Goal: Task Accomplishment & Management: Use online tool/utility

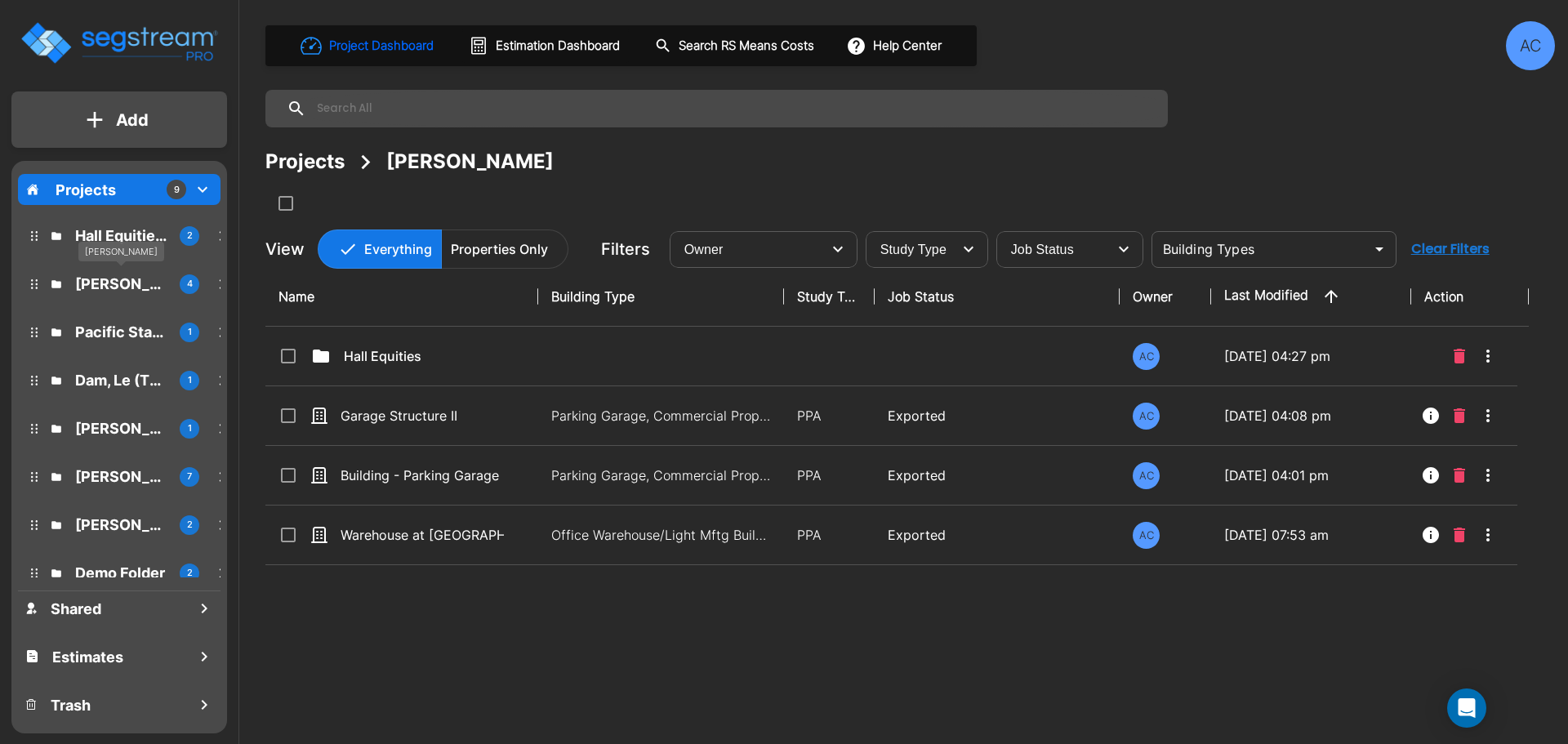
click at [96, 285] on p "Simmons, Robert" at bounding box center [120, 284] width 91 height 22
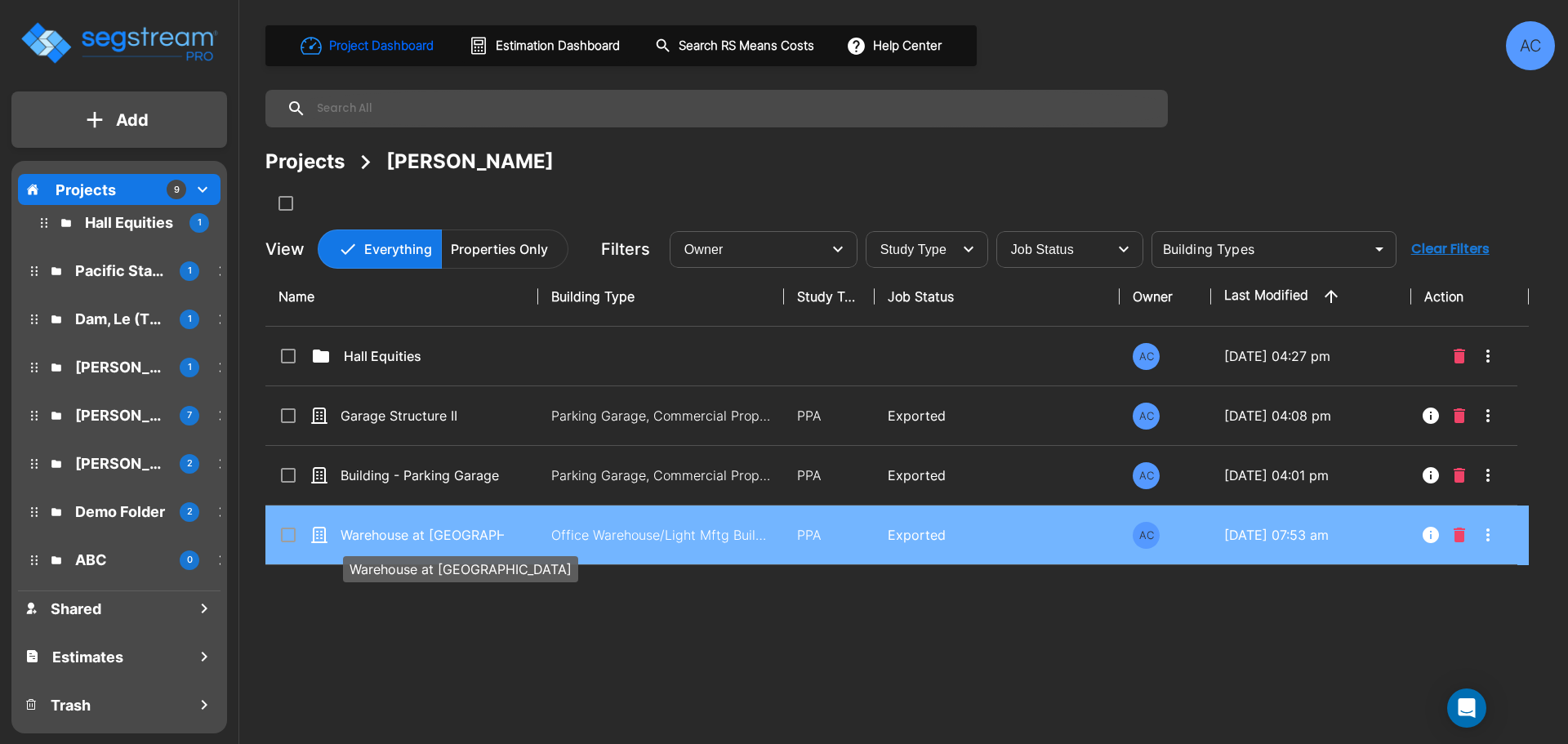
click at [471, 537] on p "Warehouse at [GEOGRAPHIC_DATA]" at bounding box center [422, 535] width 164 height 19
checkbox input "true"
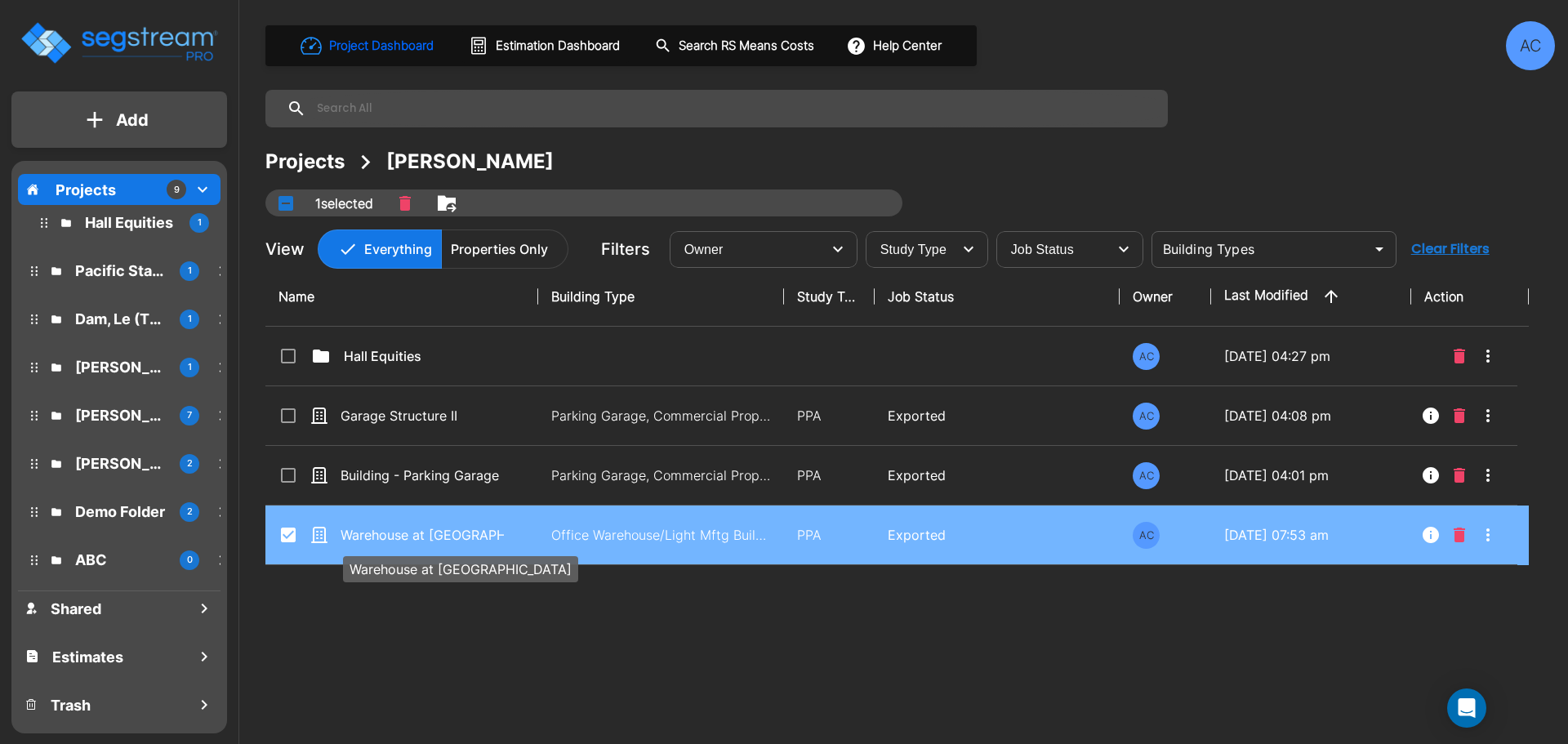
click at [471, 537] on p "Warehouse at [GEOGRAPHIC_DATA]" at bounding box center [422, 535] width 164 height 19
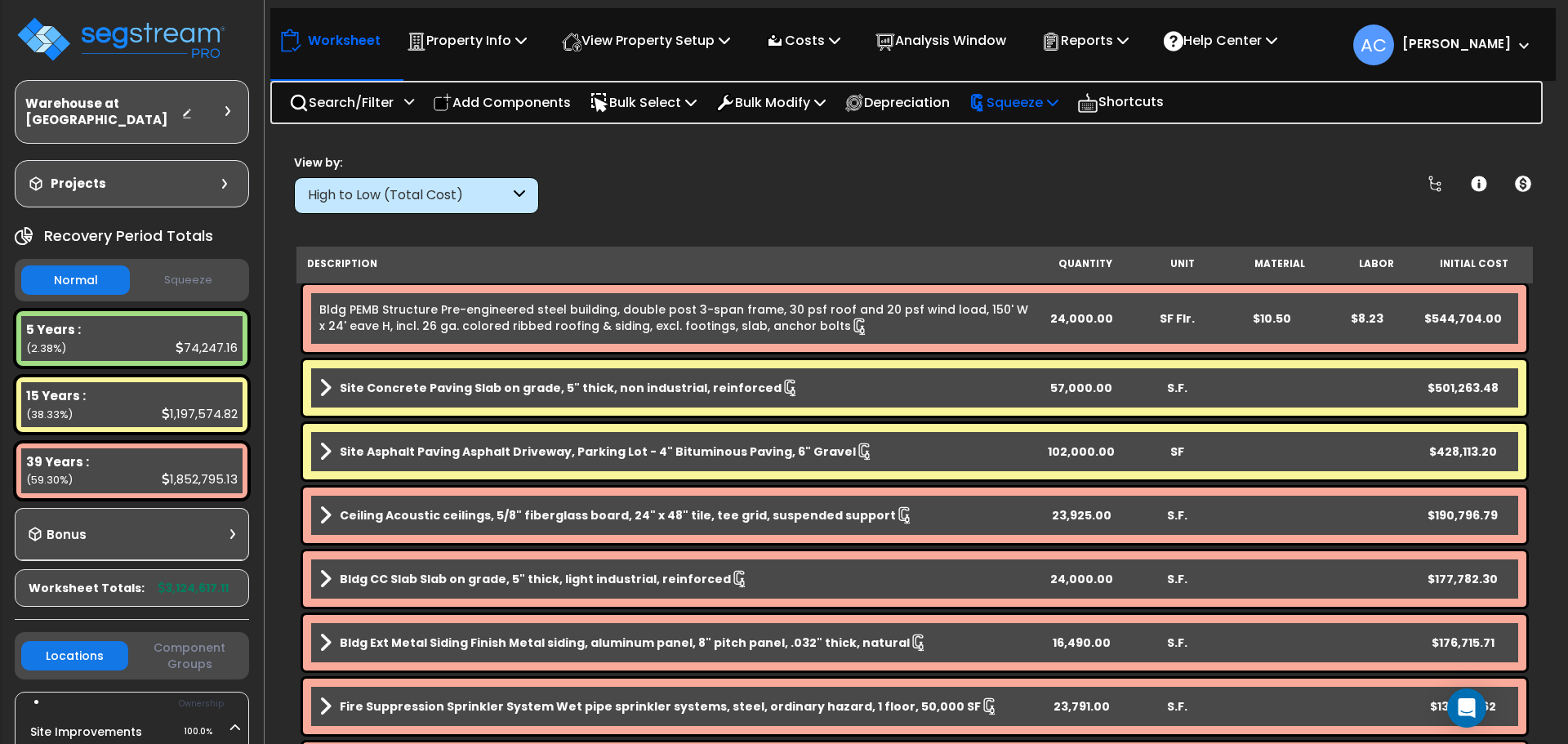
click at [1033, 102] on p "Squeeze" at bounding box center [1014, 102] width 90 height 22
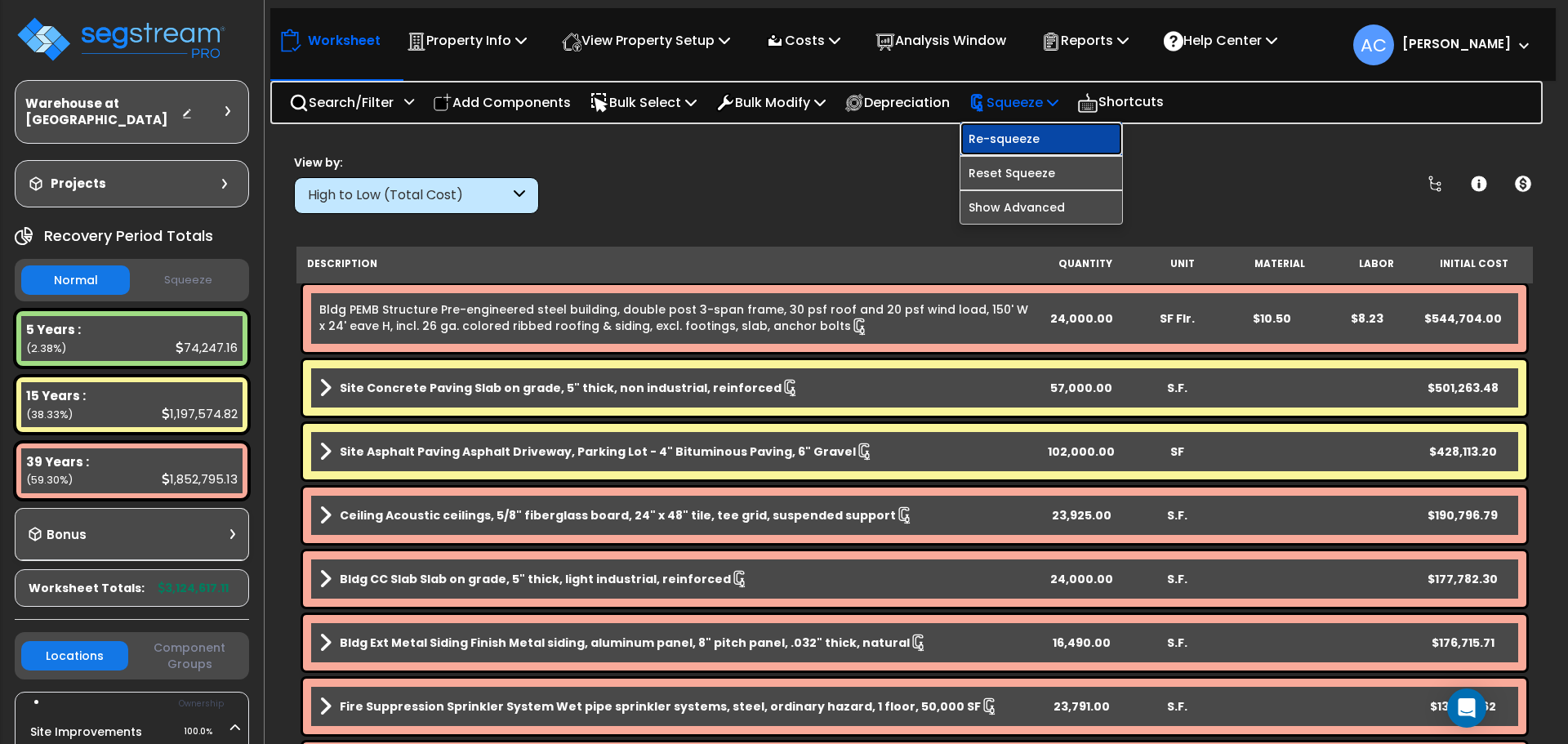
click at [1039, 134] on link "Re-squeeze" at bounding box center [1041, 139] width 162 height 33
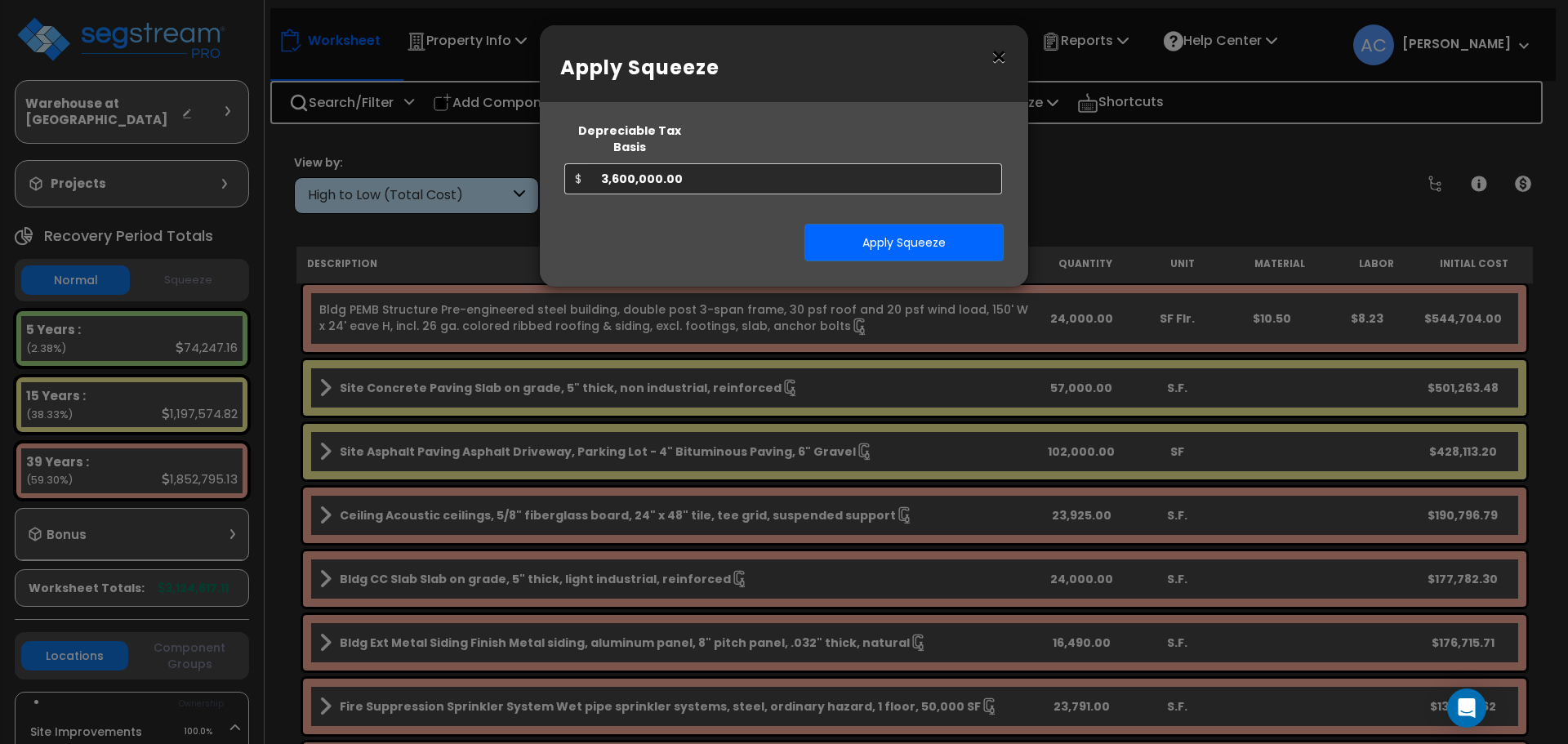
click at [1000, 56] on button "×" at bounding box center [999, 57] width 18 height 27
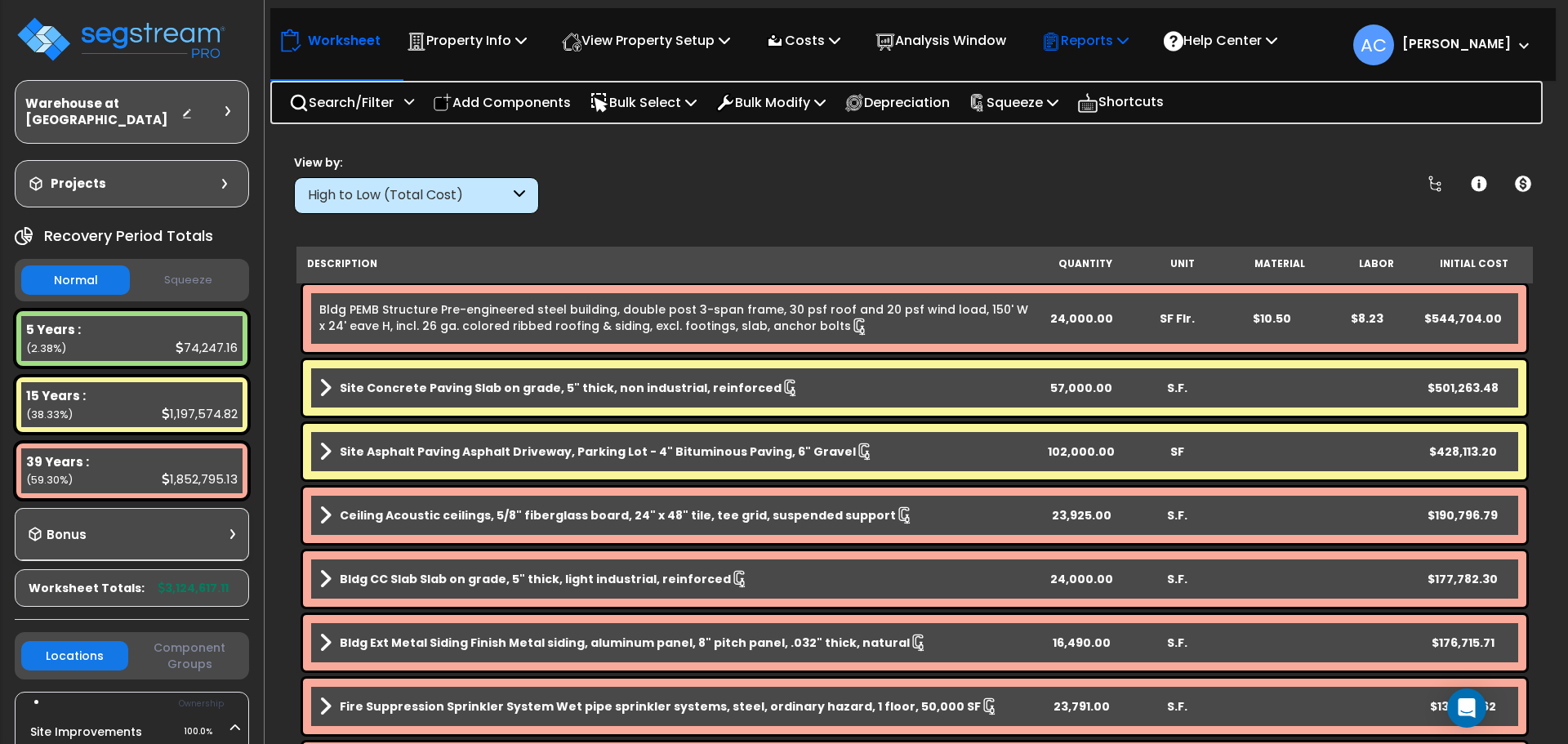
click at [1121, 42] on p "Reports" at bounding box center [1085, 40] width 88 height 22
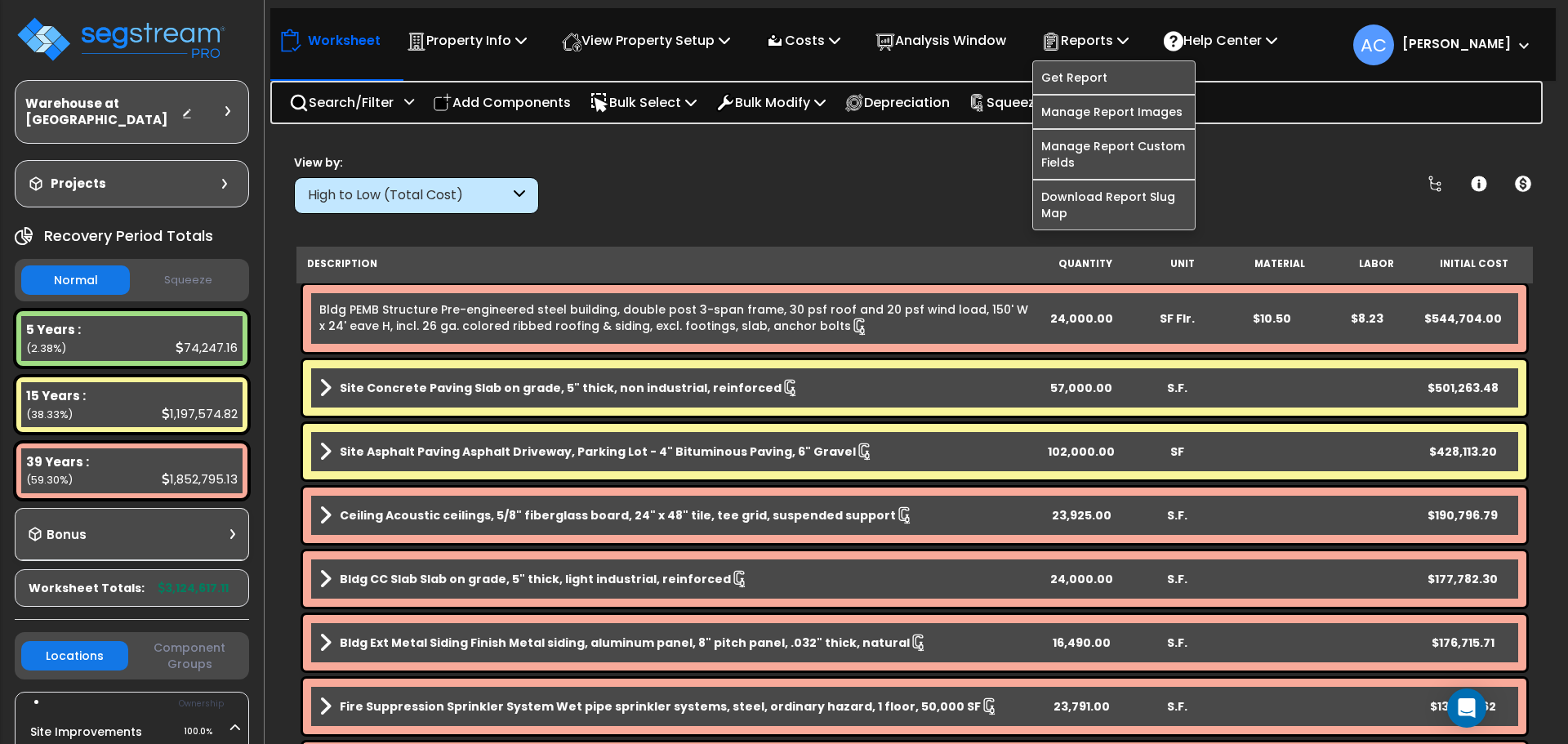
drag, startPoint x: 964, startPoint y: 168, endPoint x: 970, endPoint y: 156, distance: 13.4
click at [964, 168] on div "View by: High to Low (Total Cost) High to Low (Total Cost)" at bounding box center [914, 184] width 1252 height 60
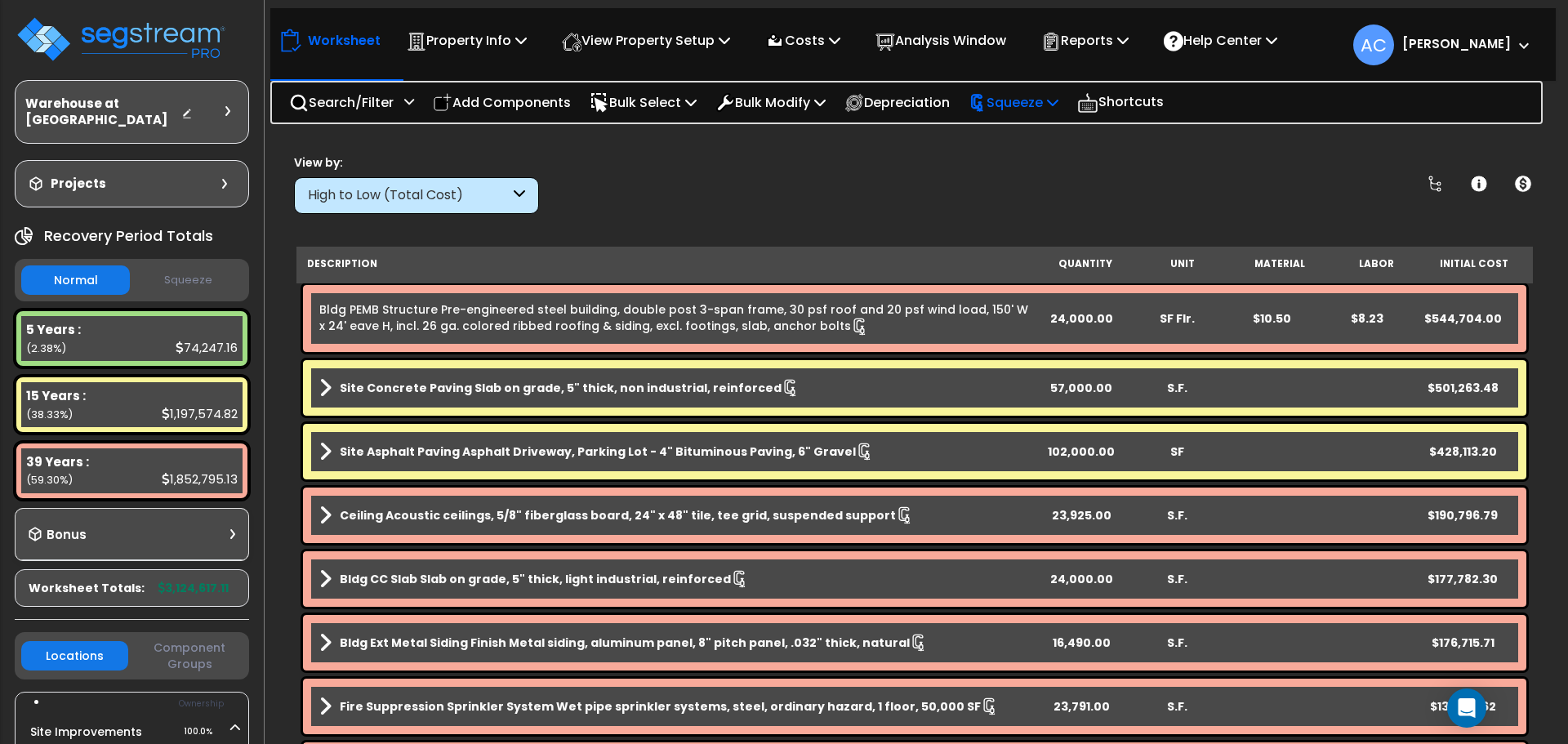
click at [1036, 95] on p "Squeeze" at bounding box center [1014, 102] width 90 height 22
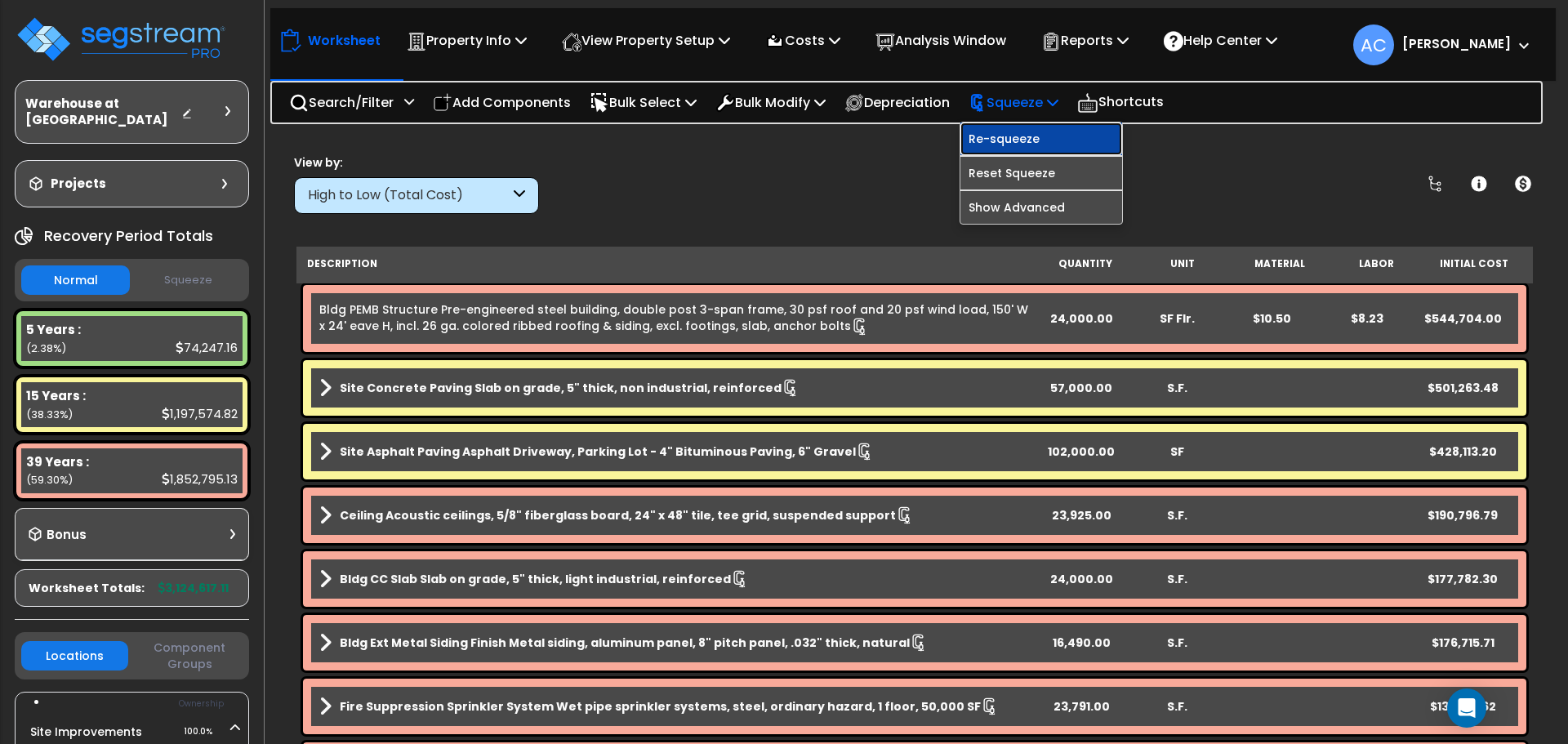
click at [1053, 137] on link "Re-squeeze" at bounding box center [1041, 139] width 162 height 33
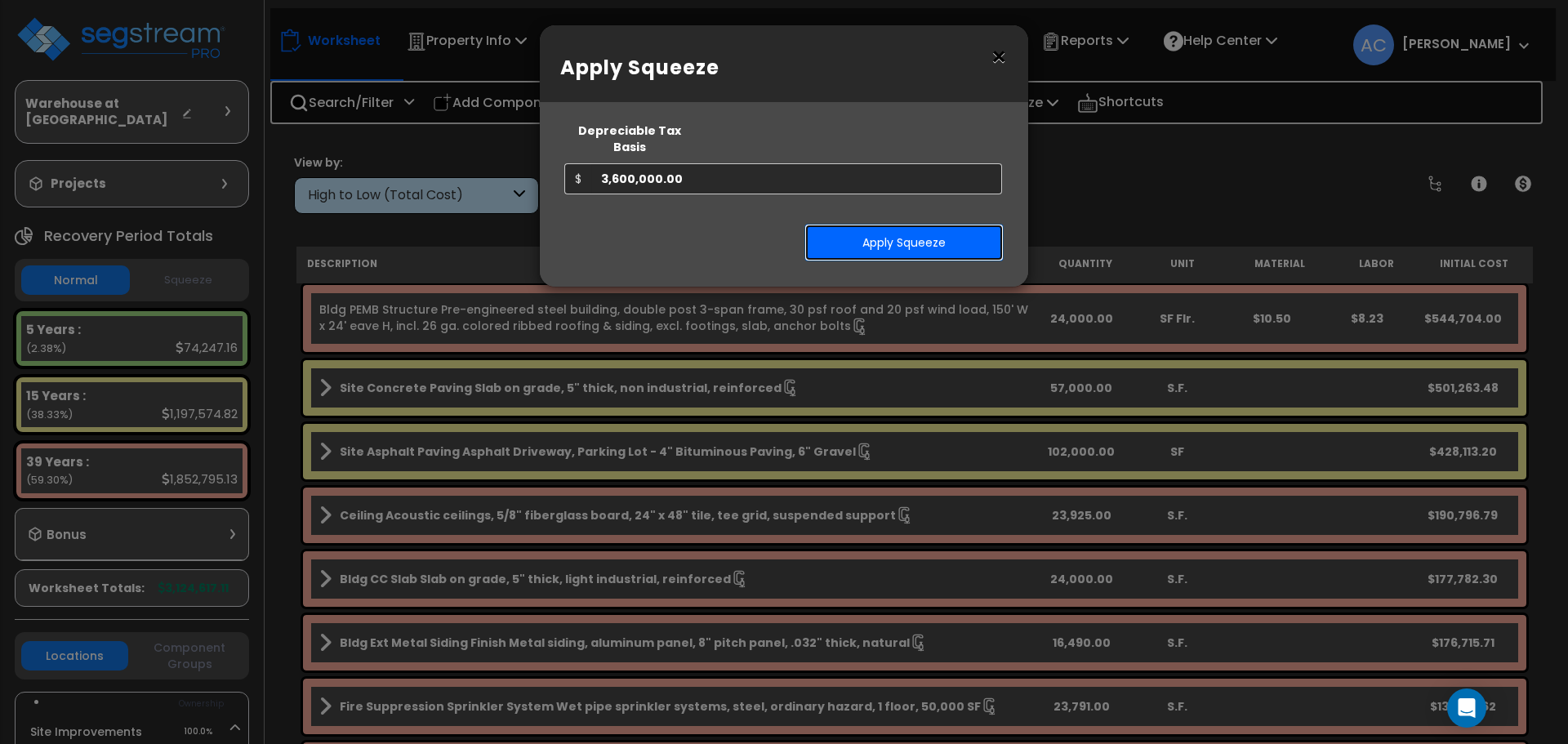
click at [863, 232] on button "Apply Squeeze" at bounding box center [903, 242] width 199 height 37
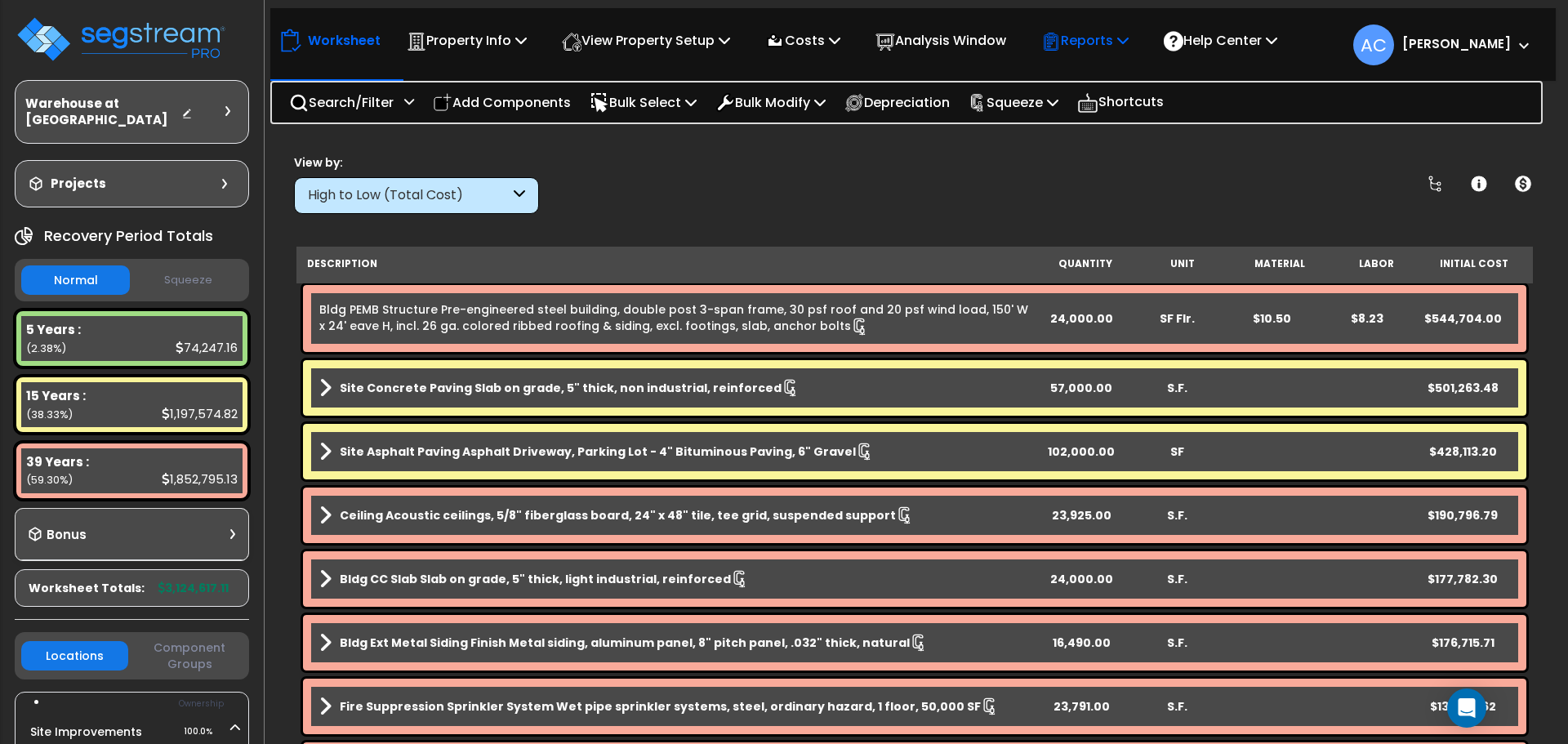
click at [1126, 28] on div "Reports" at bounding box center [1085, 40] width 88 height 38
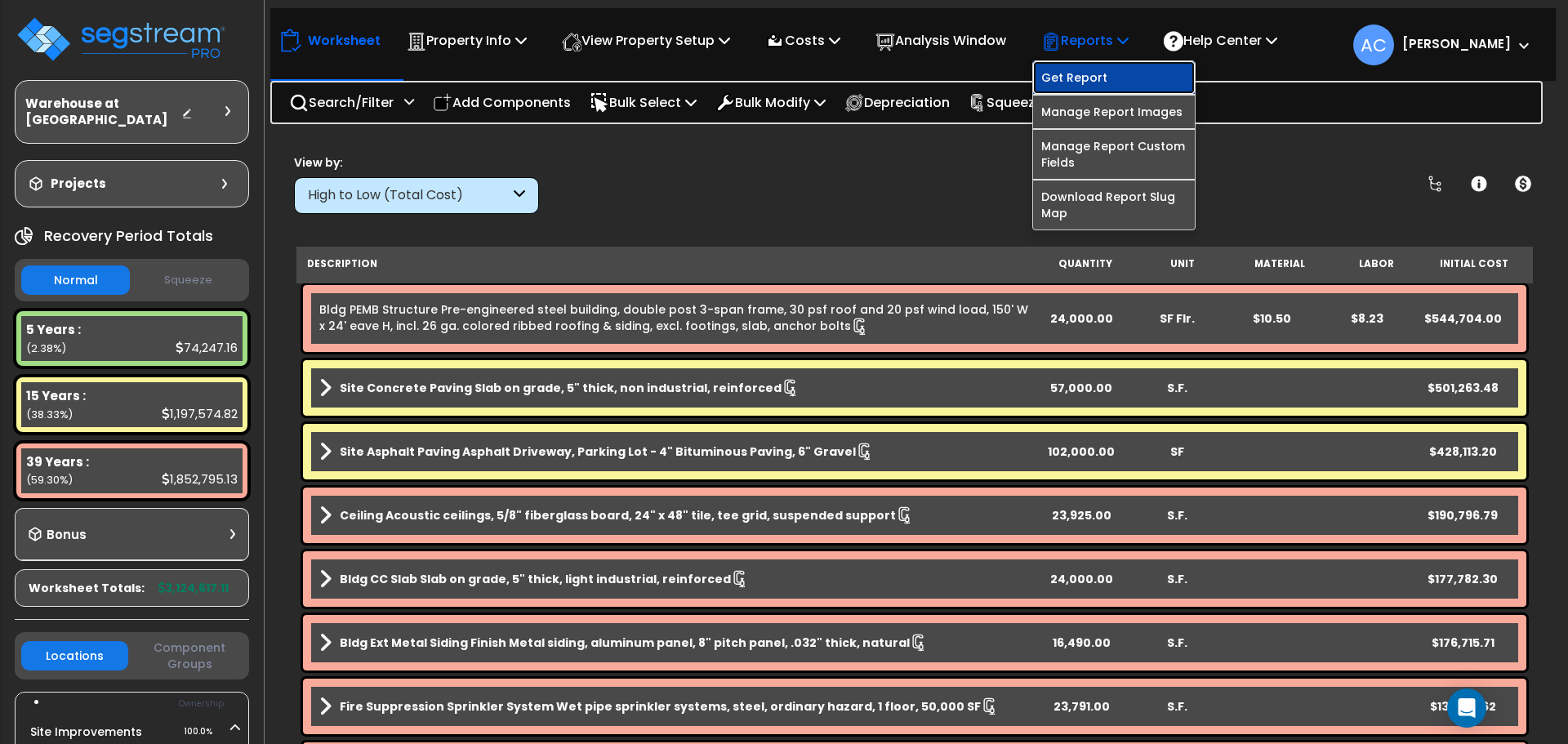
click at [1120, 74] on link "Get Report" at bounding box center [1114, 77] width 162 height 33
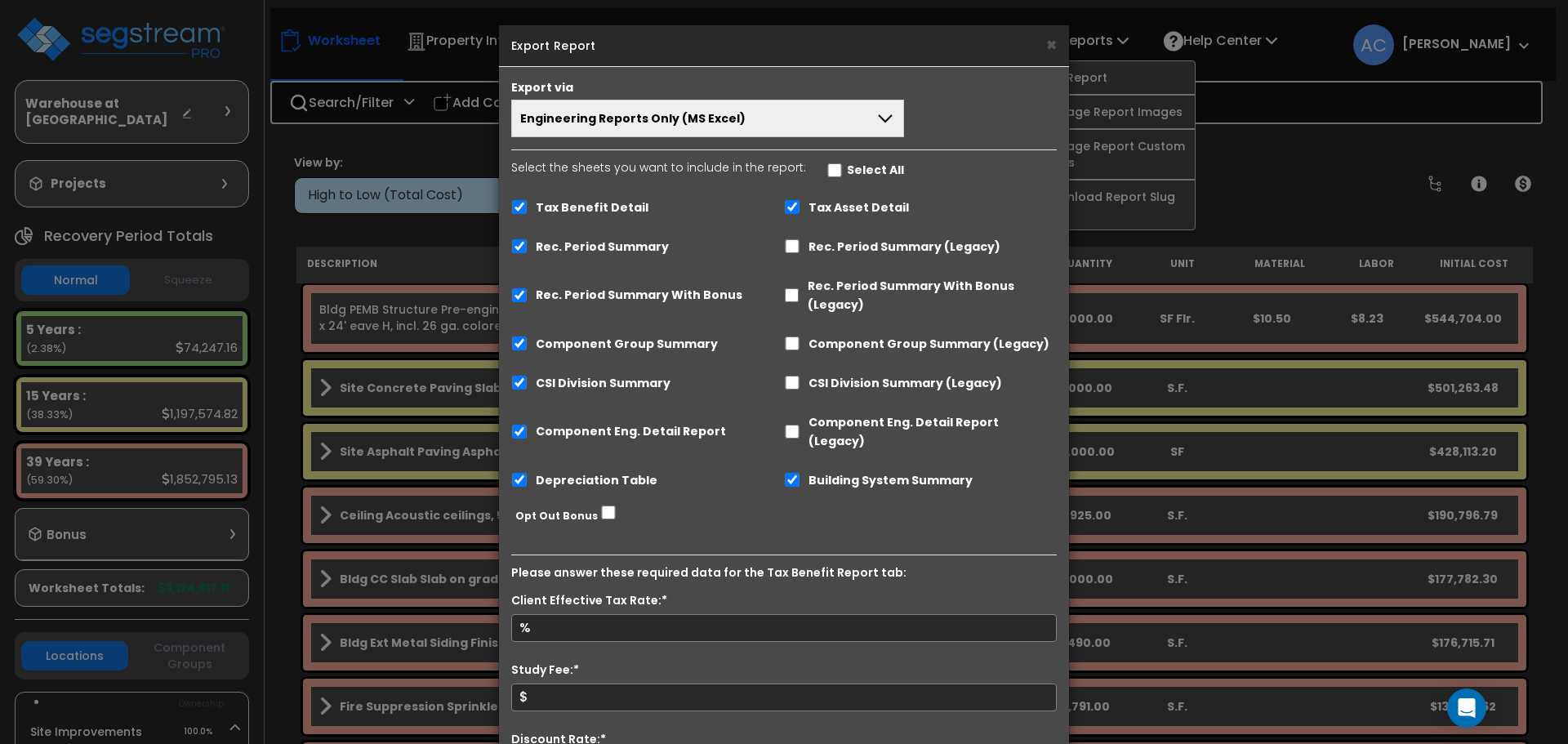
click at [627, 207] on label "Tax Benefit Detail" at bounding box center [591, 208] width 112 height 19
click at [528, 207] on input "Tax Benefit Detail" at bounding box center [519, 207] width 16 height 14
checkbox input "false"
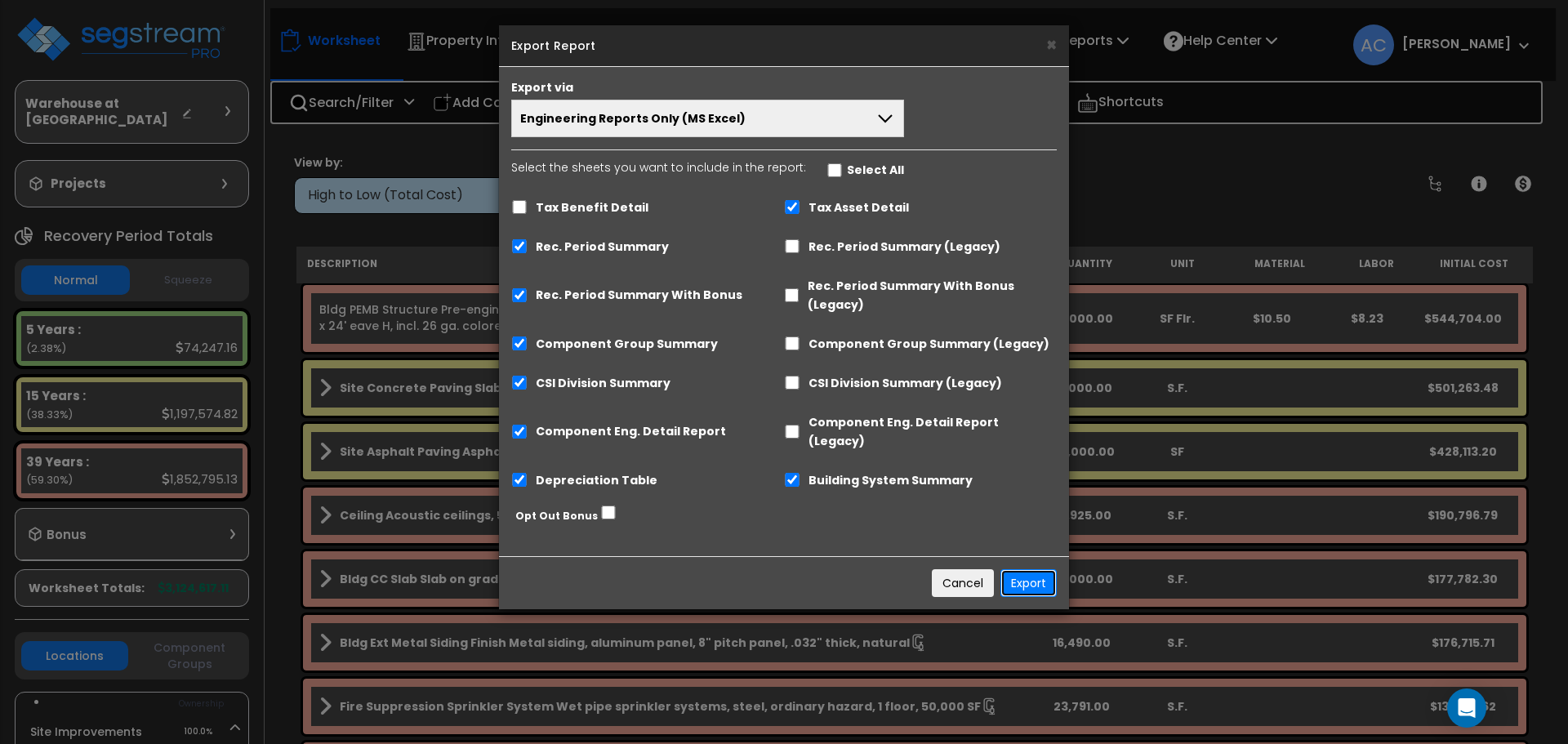
click at [1024, 569] on button "Export" at bounding box center [1029, 582] width 57 height 27
